Goal: Register for event/course

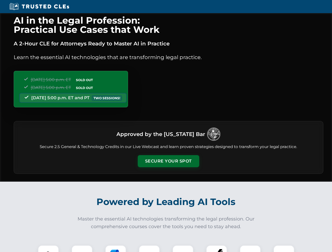
click at [168, 161] on button "Secure Your Spot" at bounding box center [169, 161] width 62 height 12
click at [48, 249] on img at bounding box center [48, 255] width 15 height 15
